Goal: Information Seeking & Learning: Learn about a topic

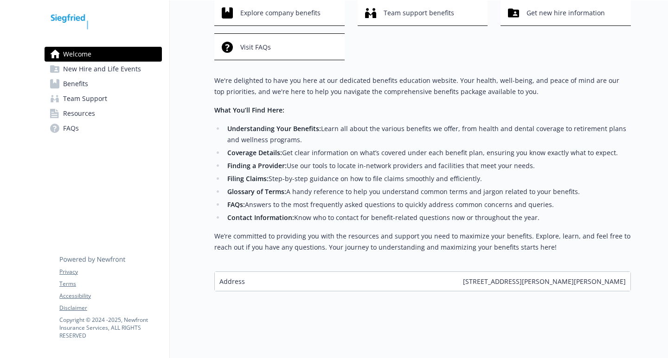
scroll to position [66, 0]
click at [258, 186] on li "Glossary of Terms: A handy reference to help you understand common terms and ja…" at bounding box center [427, 191] width 406 height 11
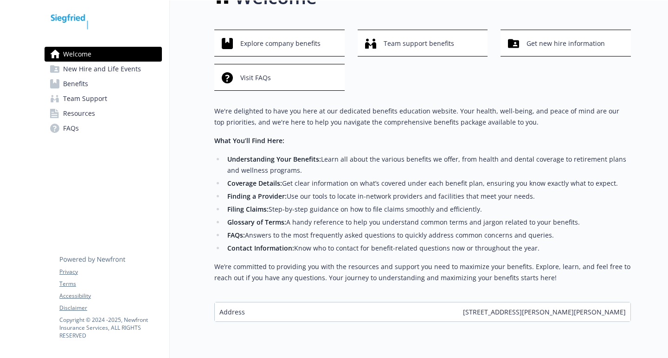
scroll to position [0, 0]
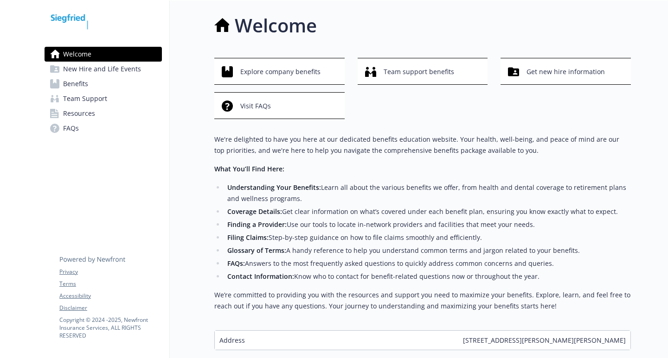
click at [264, 17] on h1 "Welcome" at bounding box center [276, 26] width 82 height 28
click at [94, 69] on span "New Hire and Life Events" at bounding box center [102, 69] width 78 height 15
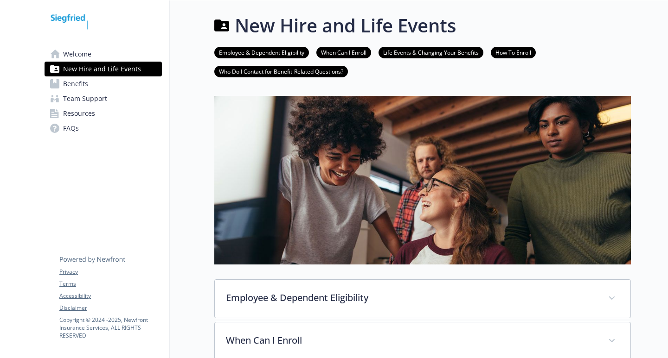
click at [84, 83] on span "Benefits" at bounding box center [75, 84] width 25 height 15
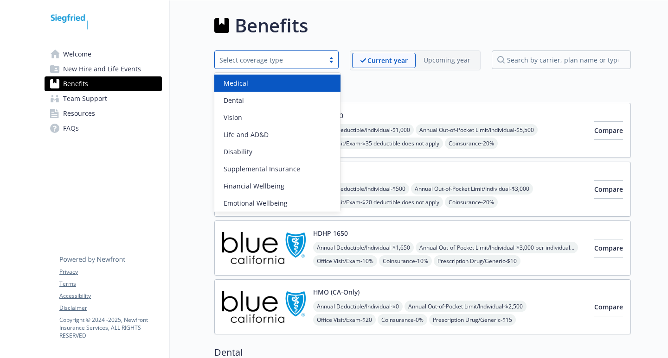
click at [252, 62] on div "Select coverage type" at bounding box center [269, 60] width 100 height 10
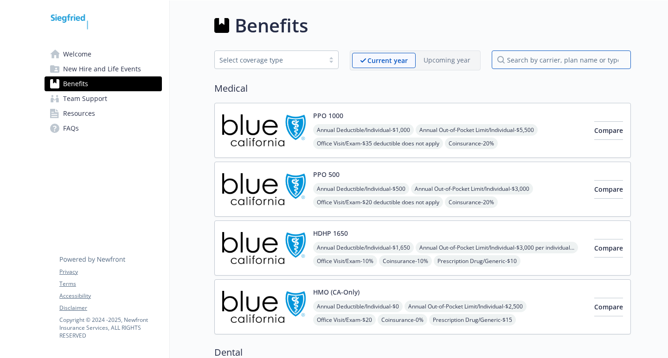
click at [547, 65] on input "search by carrier, plan name or type" at bounding box center [560, 60] width 139 height 19
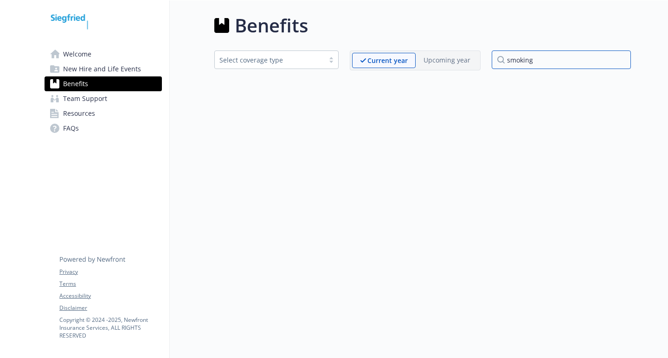
drag, startPoint x: 549, startPoint y: 59, endPoint x: 499, endPoint y: 61, distance: 49.6
click at [499, 61] on input "smoking" at bounding box center [560, 60] width 139 height 19
type input "cessation"
drag, startPoint x: 544, startPoint y: 60, endPoint x: 486, endPoint y: 61, distance: 58.0
click at [486, 61] on div "Select coverage type Current year Upcoming year cessation" at bounding box center [422, 61] width 416 height 20
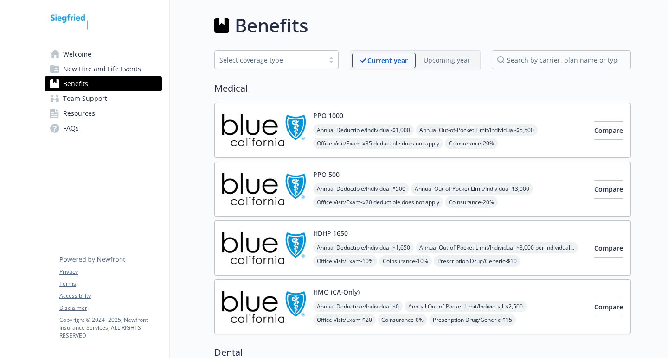
click at [377, 89] on h2 "Medical" at bounding box center [422, 89] width 416 height 14
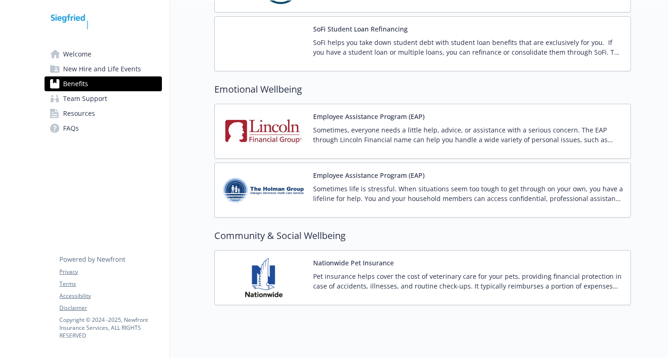
scroll to position [1634, 7]
